Goal: Complete application form

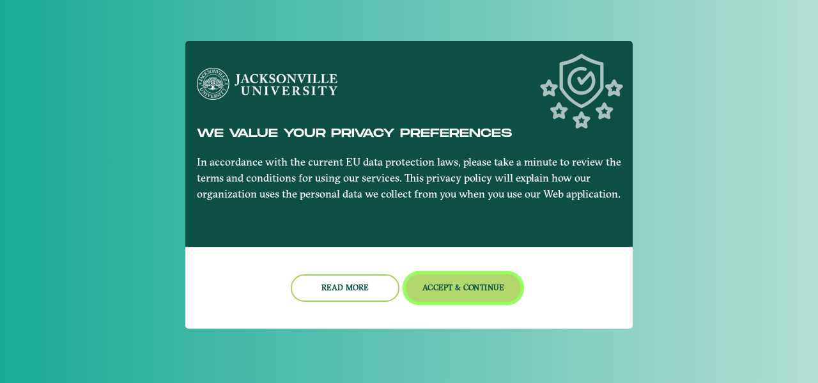
click at [467, 285] on button "Accept & Continue" at bounding box center [464, 287] width 116 height 27
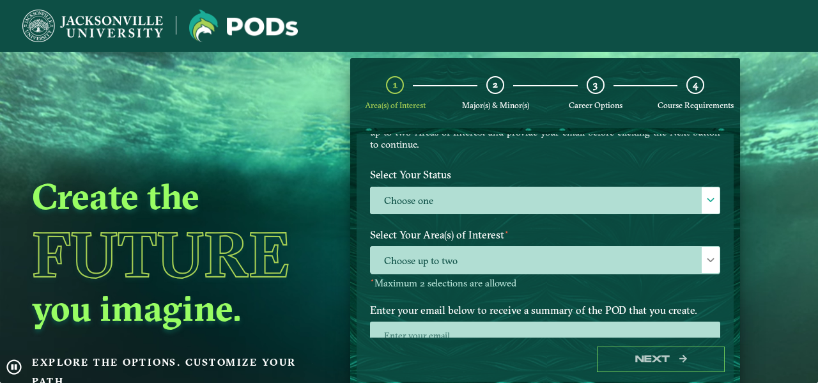
scroll to position [105, 0]
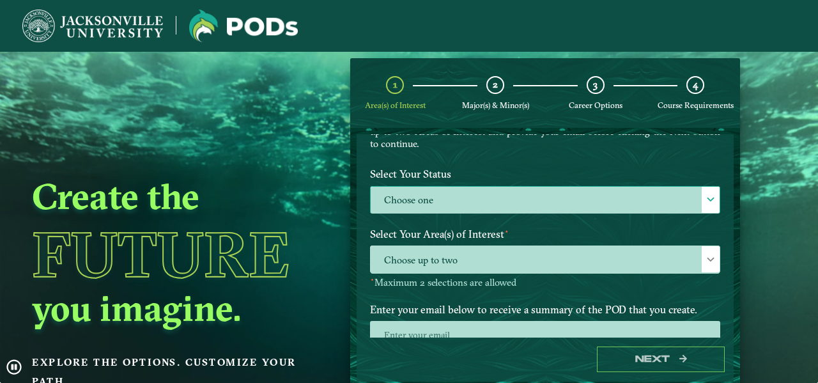
click at [585, 197] on label "Choose one" at bounding box center [545, 200] width 349 height 27
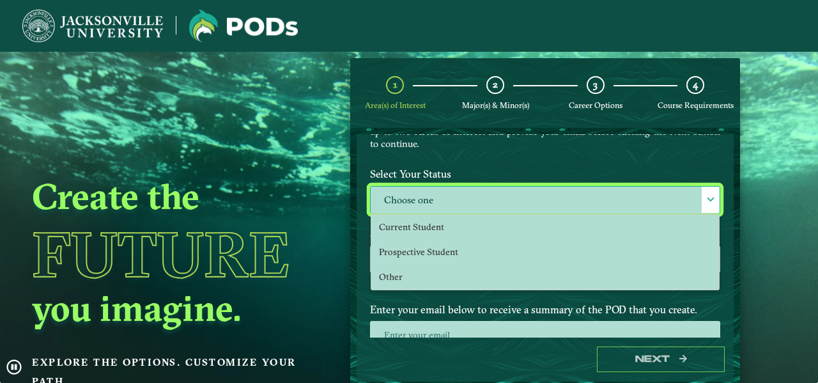
scroll to position [6, 56]
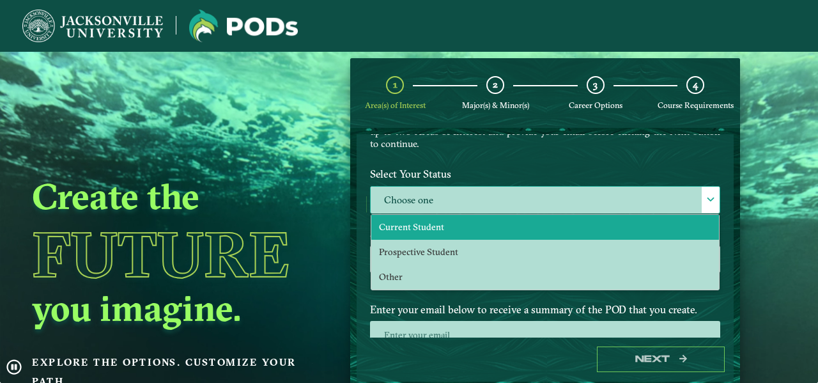
click at [546, 221] on li "Current Student" at bounding box center [545, 227] width 348 height 25
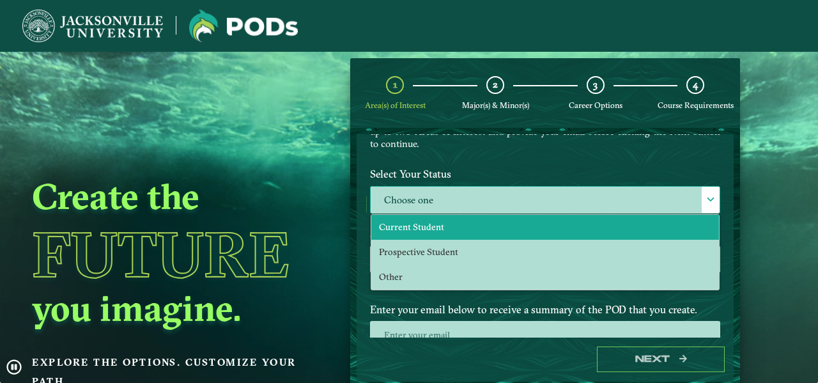
select select "[object Object]"
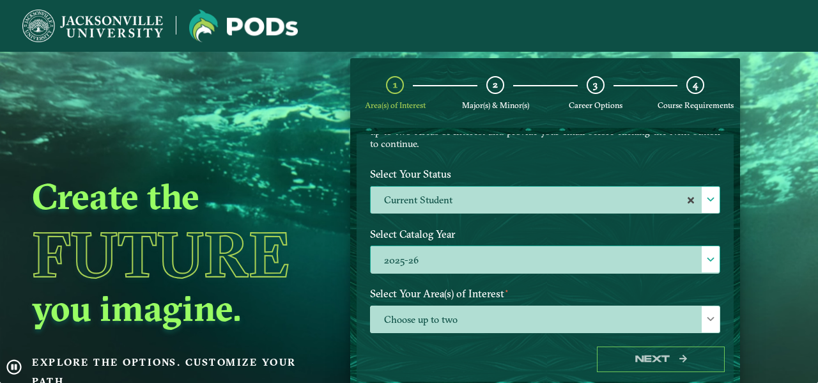
click at [545, 267] on label "2025-26" at bounding box center [545, 259] width 349 height 27
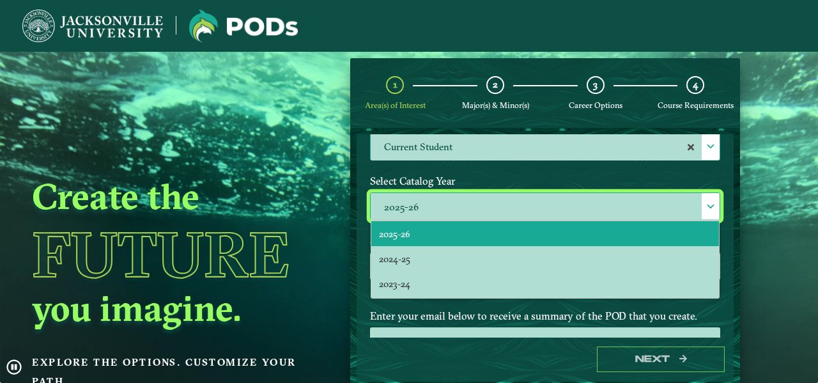
scroll to position [161, 0]
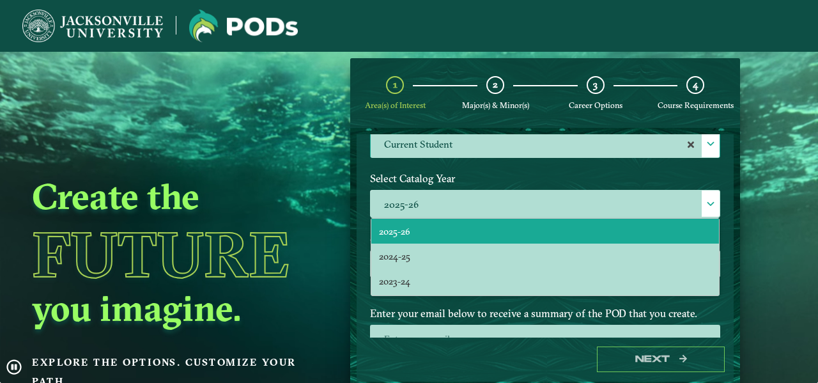
click at [348, 295] on div "Create the Future you imagine. Explore the options. Customize your path." at bounding box center [176, 243] width 352 height 383
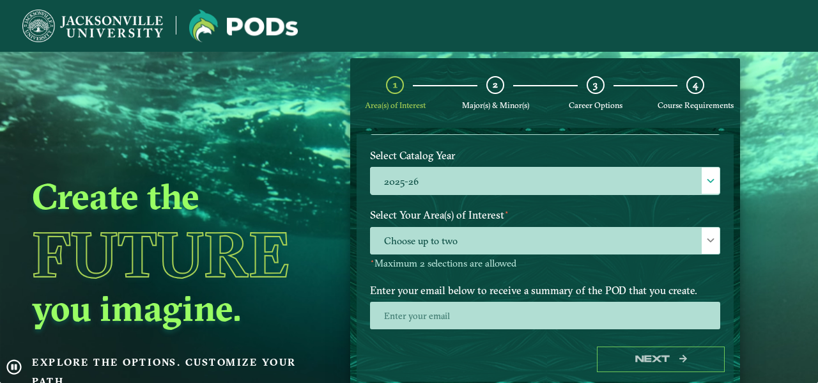
scroll to position [187, 0]
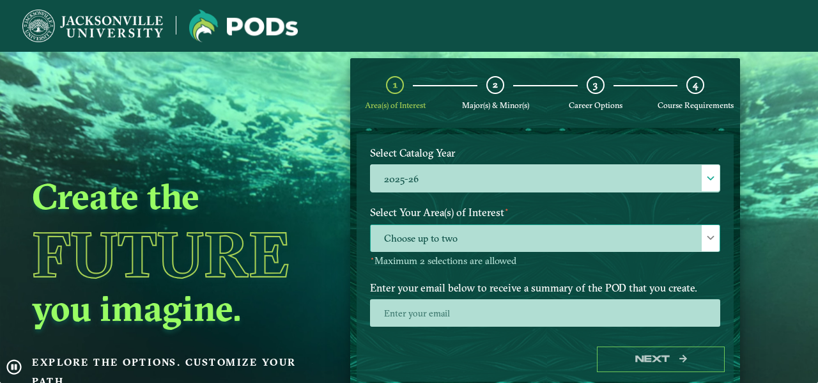
click at [463, 246] on span "Choose up to two" at bounding box center [545, 238] width 349 height 27
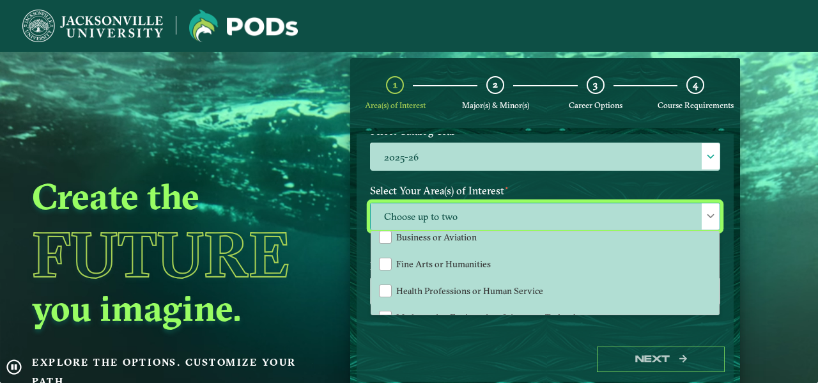
scroll to position [59, 0]
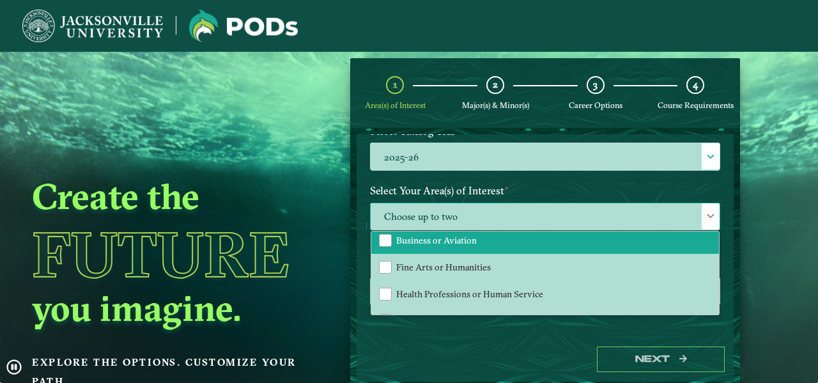
click at [439, 244] on span "Business or Aviation" at bounding box center [436, 241] width 81 height 12
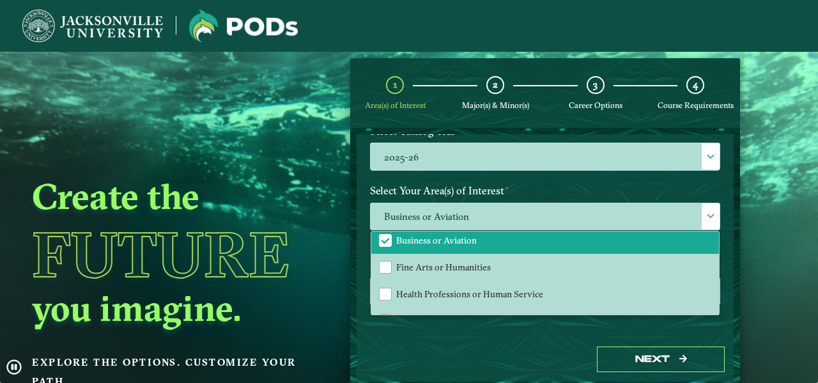
click at [364, 175] on div "Select Catalog Year 2025-26 2025-26" at bounding box center [546, 150] width 370 height 60
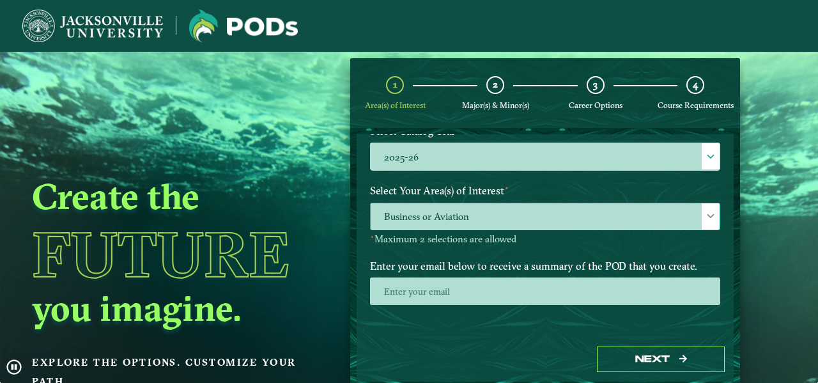
click at [482, 211] on span "Business or Aviation" at bounding box center [545, 216] width 349 height 27
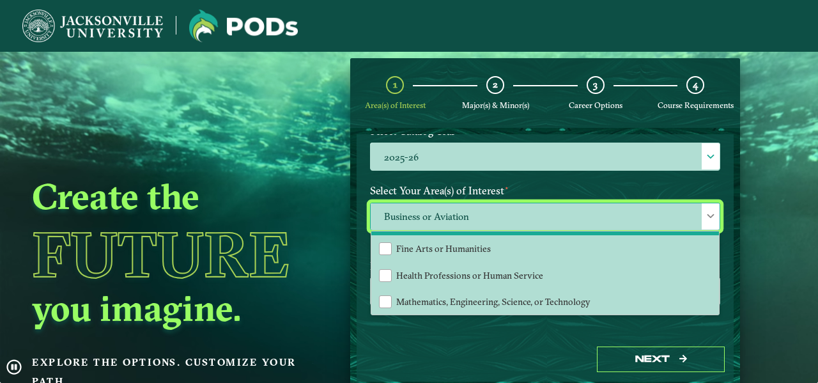
scroll to position [79, 0]
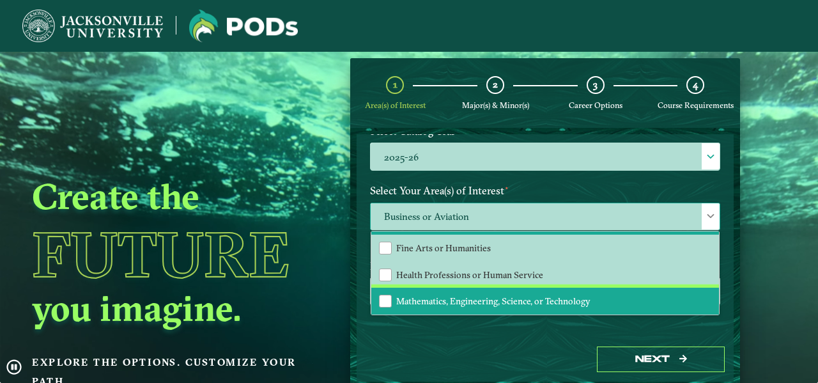
click at [479, 288] on li "Mathematics, Engineering, Science, or Technology" at bounding box center [545, 301] width 348 height 27
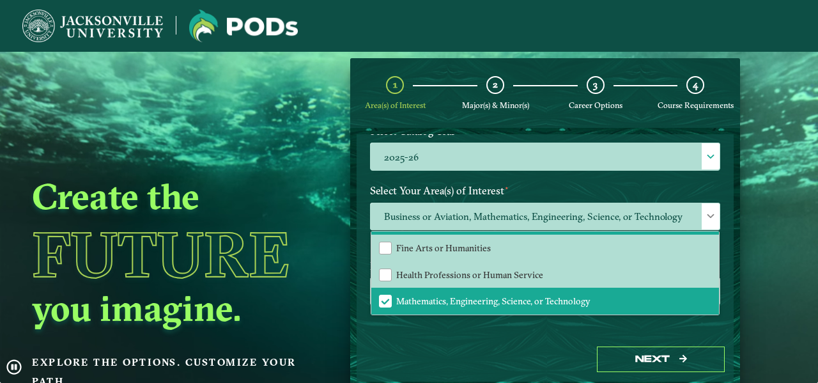
click at [533, 189] on label "Select Your Area(s) of Interest ⋆" at bounding box center [546, 191] width 370 height 24
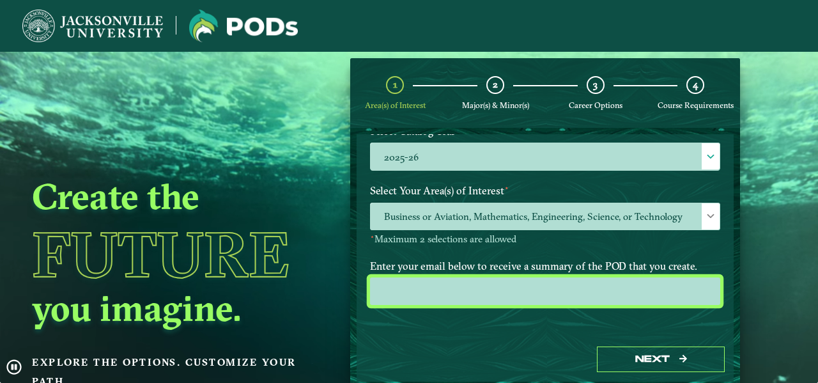
click at [432, 294] on input "email" at bounding box center [545, 290] width 350 height 27
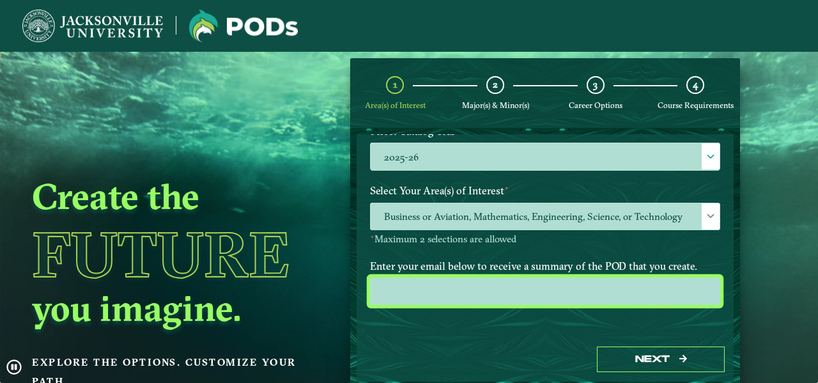
type input "[EMAIL_ADDRESS][DOMAIN_NAME]"
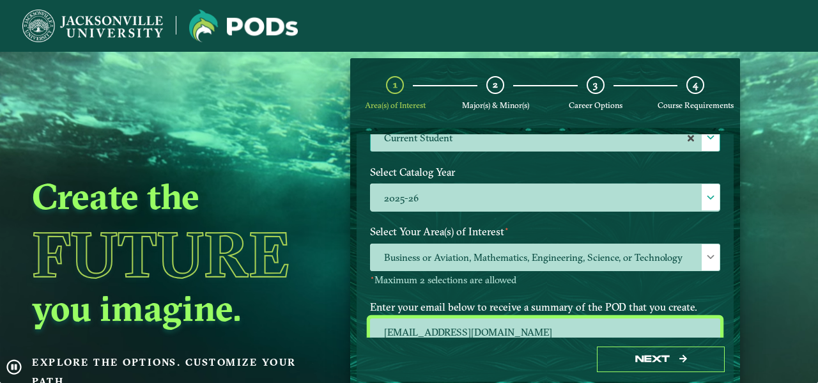
scroll to position [183, 0]
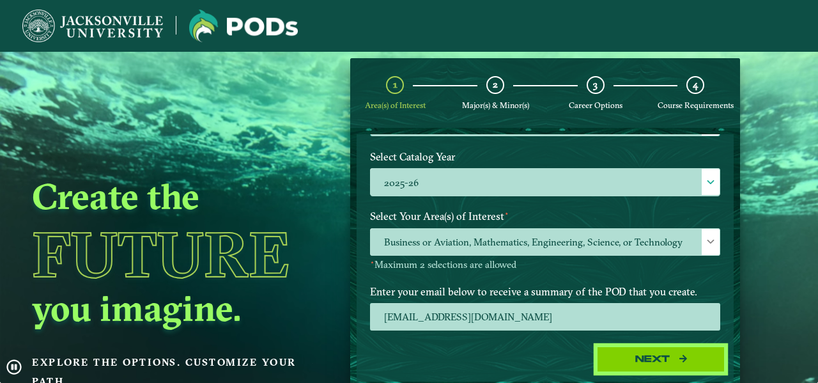
click at [654, 361] on button "Next" at bounding box center [661, 360] width 128 height 26
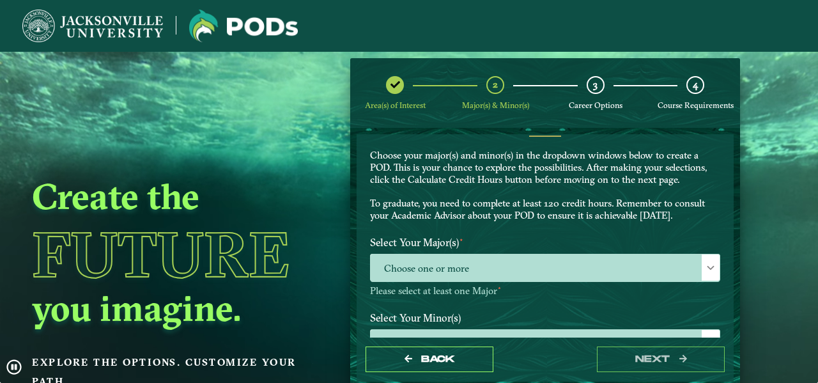
scroll to position [33, 0]
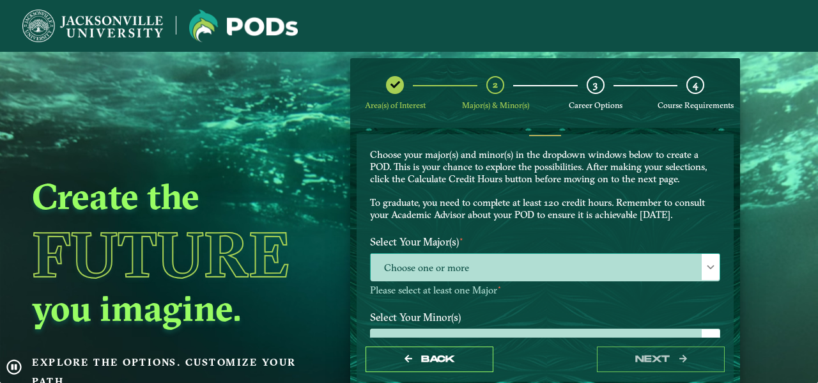
click at [492, 274] on span "Choose one or more" at bounding box center [545, 267] width 349 height 27
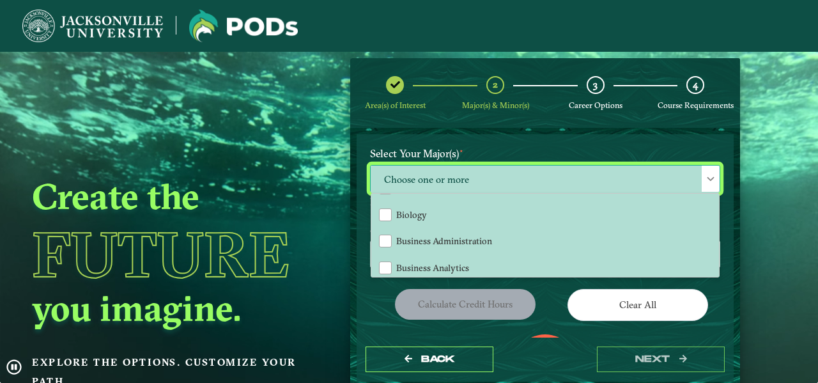
scroll to position [130, 0]
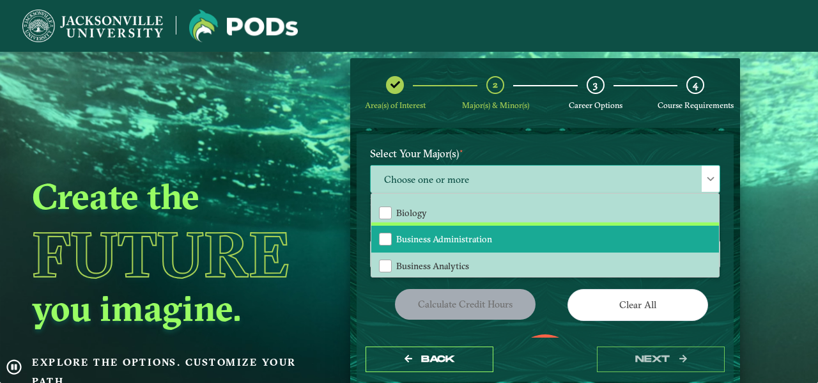
click at [489, 238] on span "Business Administration" at bounding box center [444, 239] width 96 height 12
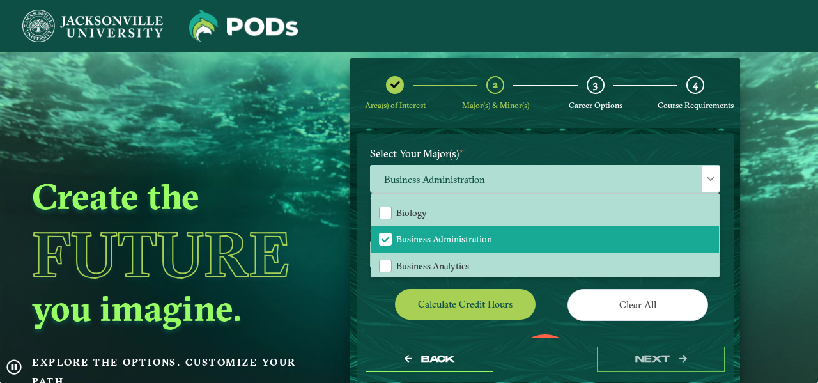
click at [392, 132] on form "EXPLORE OUR PROGRAMS Choose your major(s) and minor(s) in the dropdown windows …" at bounding box center [545, 258] width 390 height 260
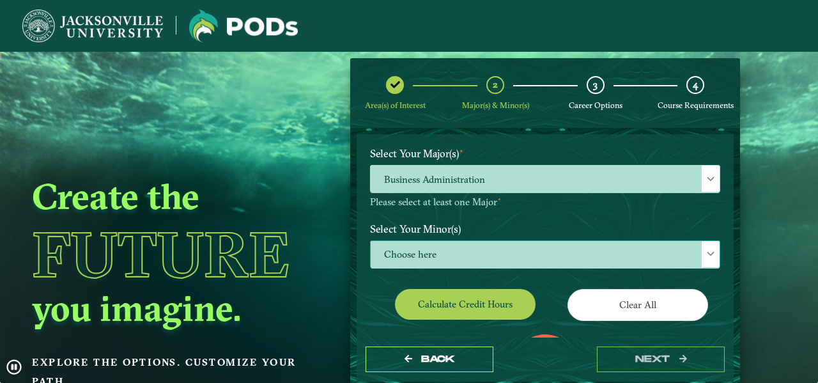
click at [497, 252] on span "Choose here" at bounding box center [545, 254] width 349 height 27
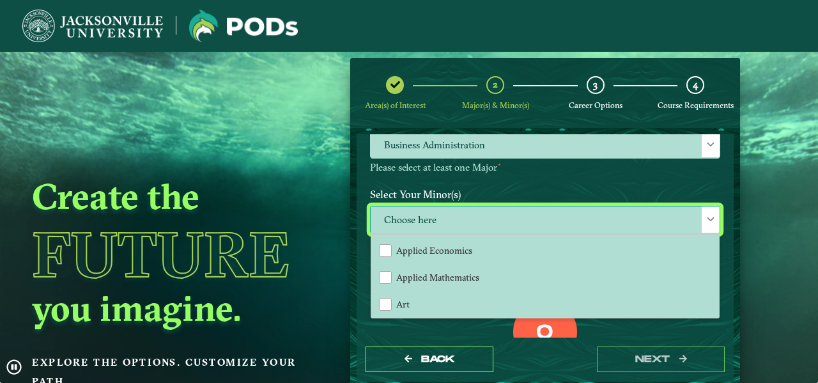
scroll to position [54, 0]
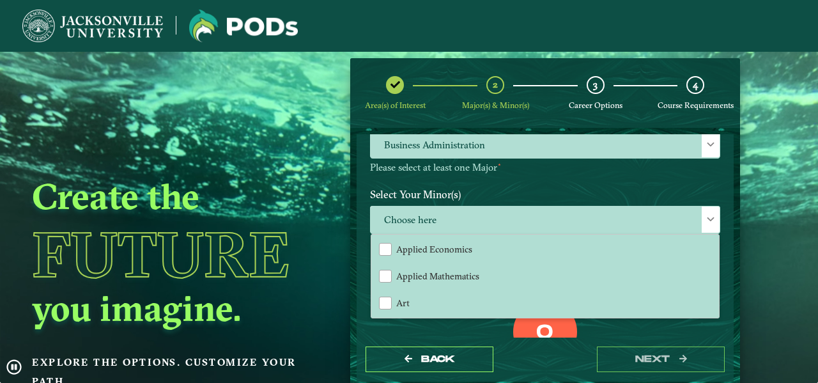
click at [497, 174] on div "Select Your Major(s) ⋆ Business Administration Please select at least one Major…" at bounding box center [546, 144] width 370 height 75
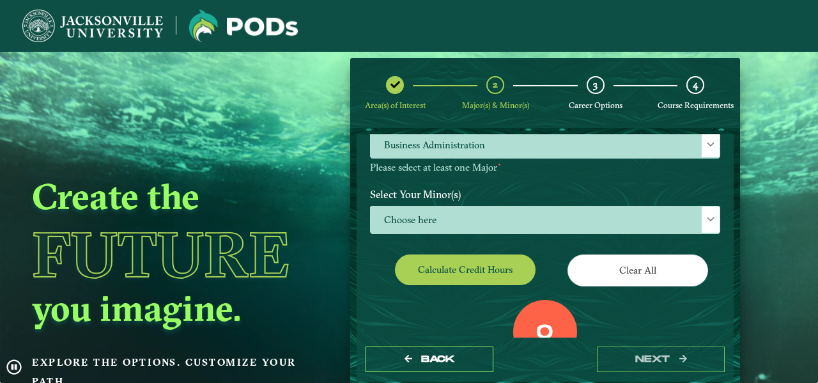
scroll to position [214, 0]
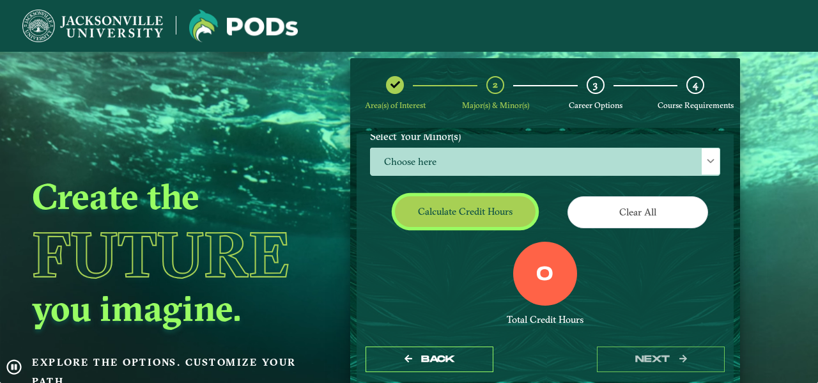
click at [480, 208] on button "Calculate credit hours" at bounding box center [465, 211] width 141 height 30
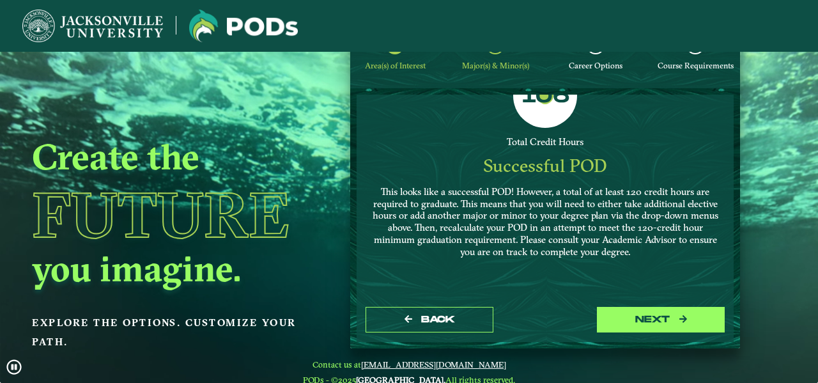
scroll to position [40, 0]
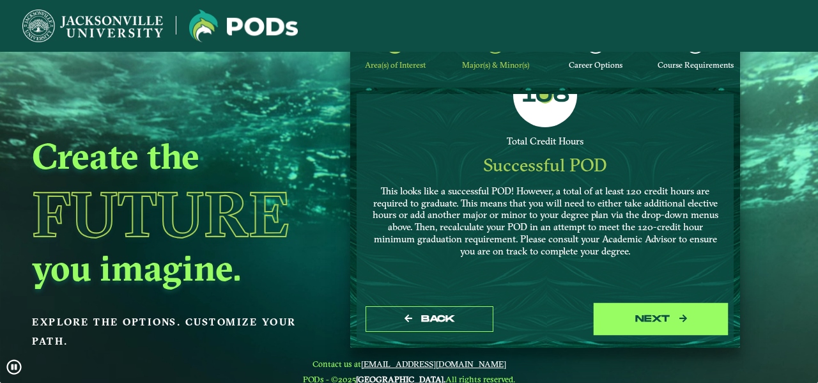
click at [639, 324] on button "next" at bounding box center [661, 319] width 128 height 26
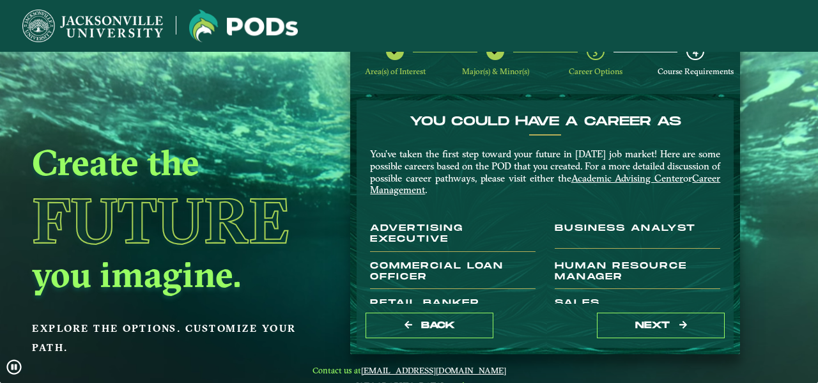
scroll to position [71, 0]
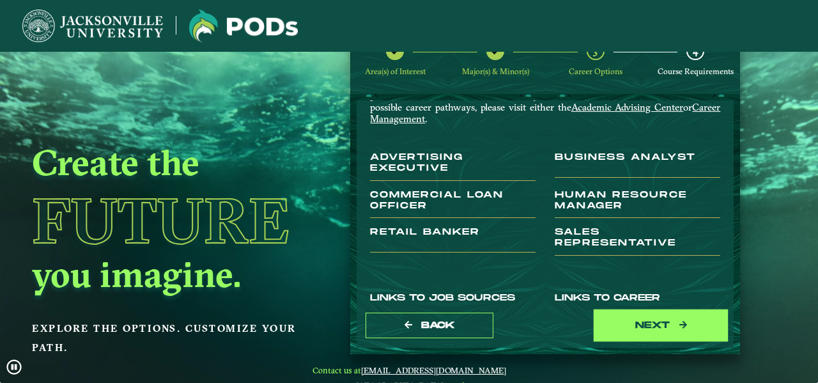
click at [653, 324] on button "next" at bounding box center [661, 326] width 128 height 26
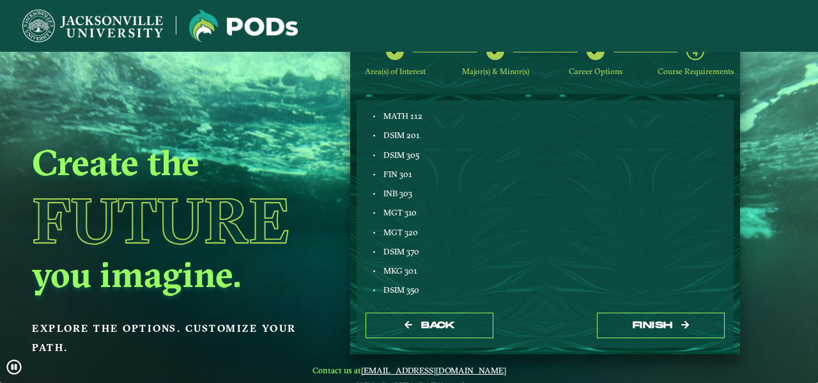
scroll to position [798, 0]
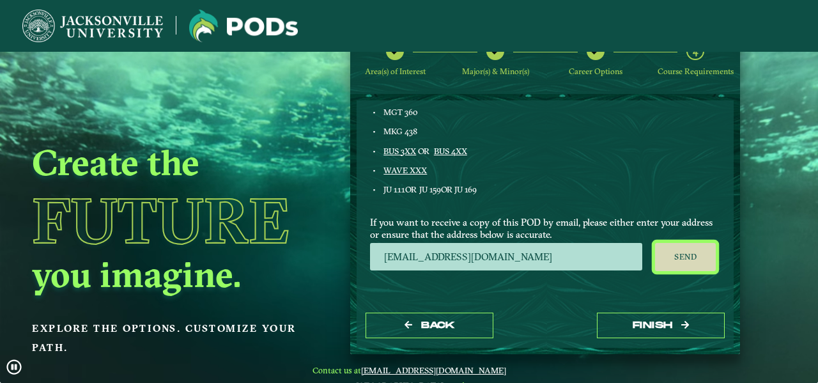
click at [698, 258] on button "Send" at bounding box center [685, 257] width 61 height 28
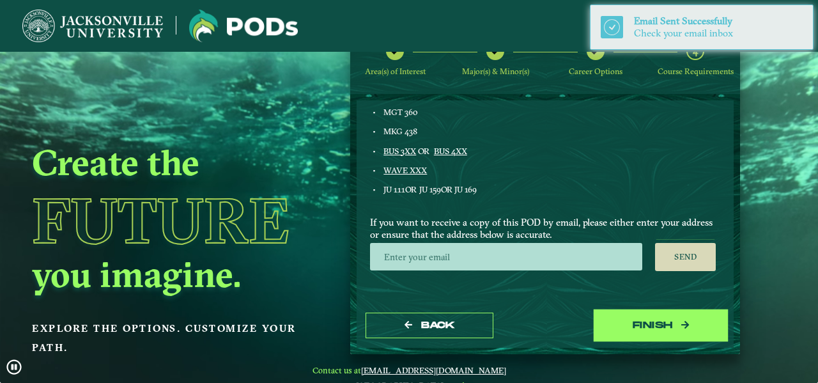
click at [682, 324] on icon "button" at bounding box center [686, 324] width 8 height 9
